Goal: Transaction & Acquisition: Purchase product/service

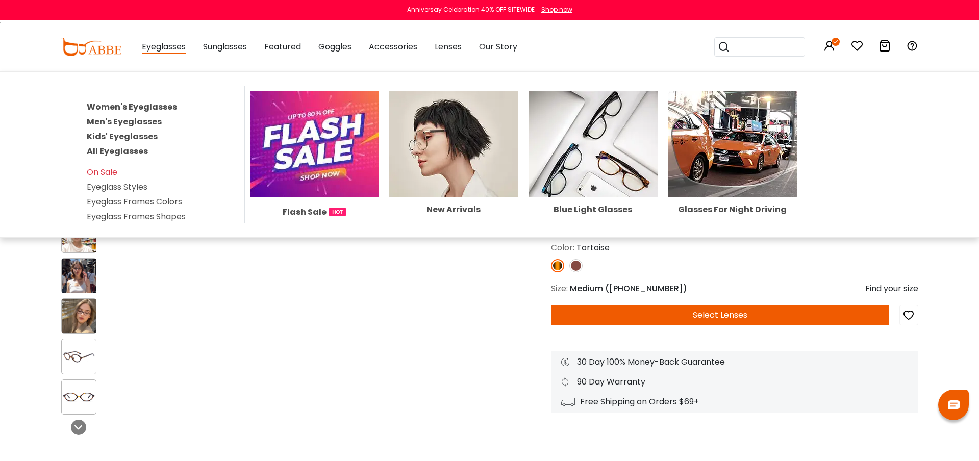
click at [123, 150] on link "All Eyeglasses" at bounding box center [117, 151] width 61 height 12
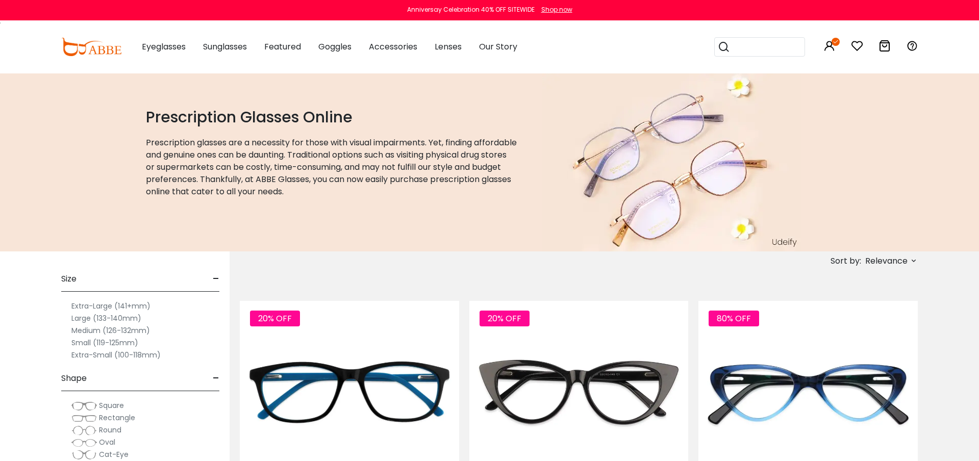
click at [897, 255] on span "Relevance" at bounding box center [886, 261] width 42 height 18
click at [867, 291] on label "New Arrivals" at bounding box center [863, 290] width 49 height 12
